Goal: Transaction & Acquisition: Purchase product/service

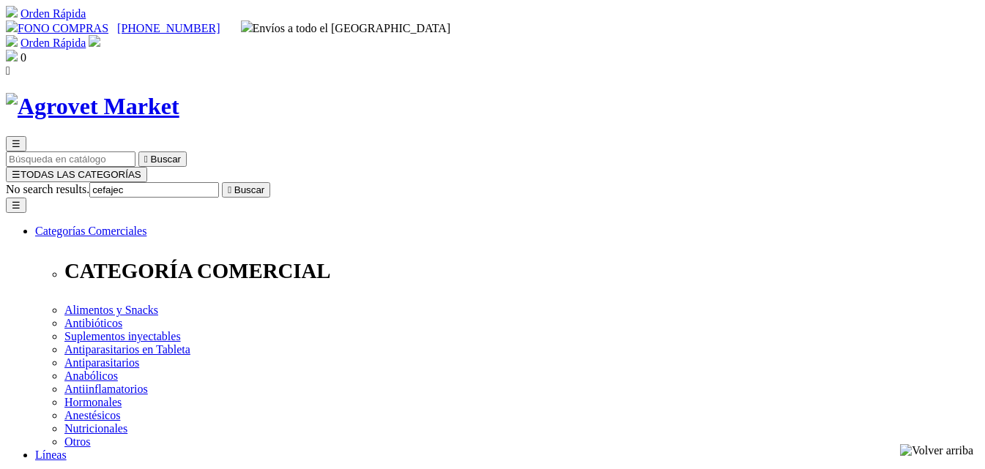
type input "cefaject"
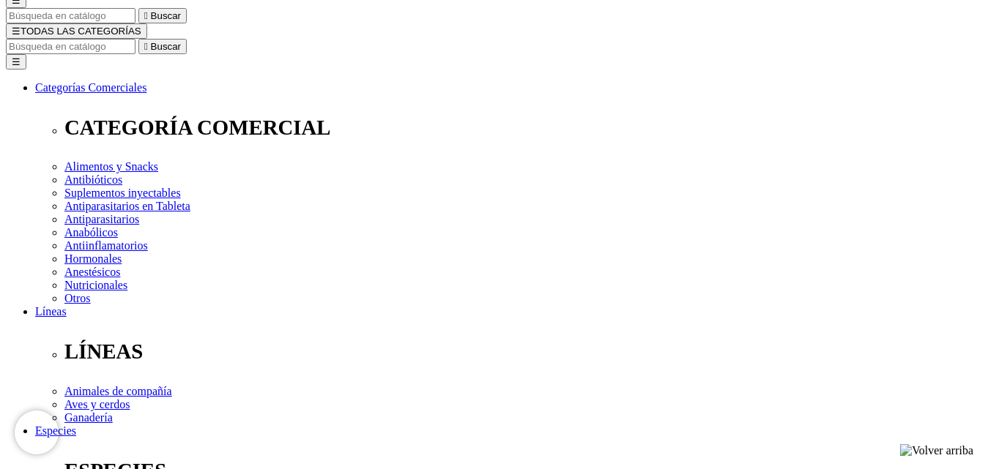
scroll to position [146, 0]
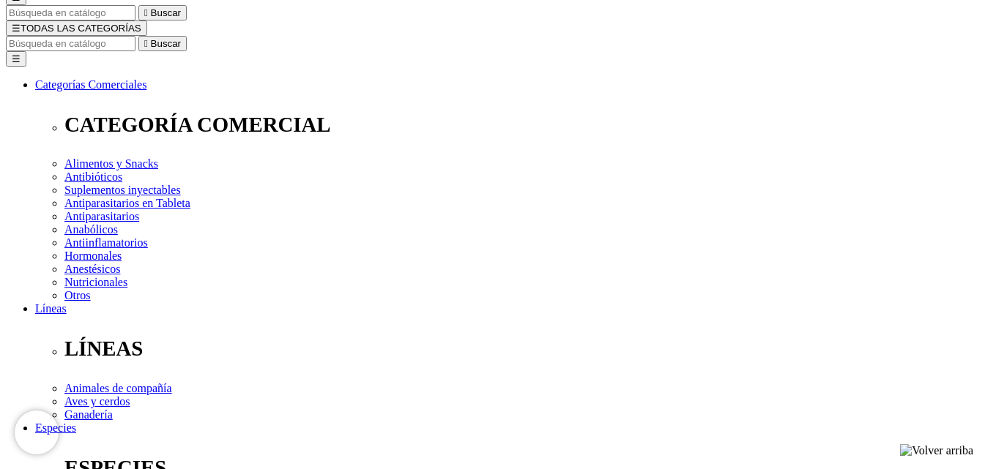
select select "4"
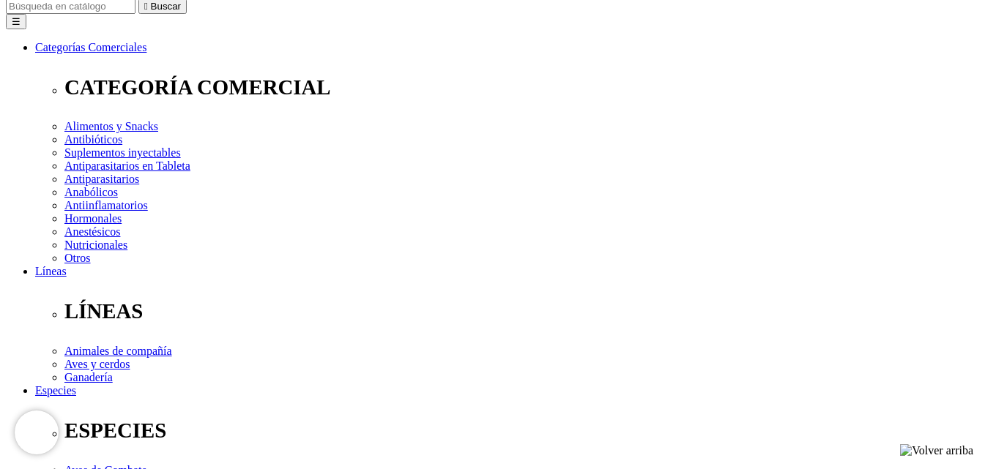
scroll to position [220, 0]
